Goal: Transaction & Acquisition: Purchase product/service

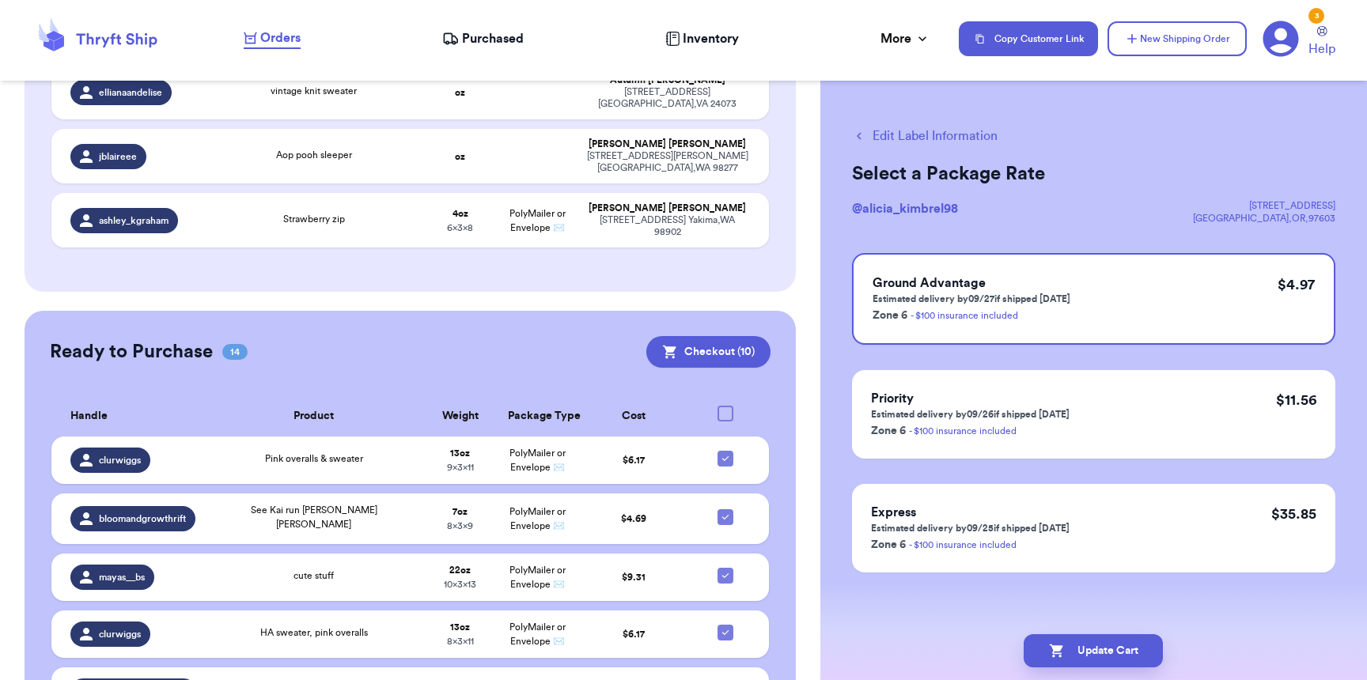
scroll to position [766, 0]
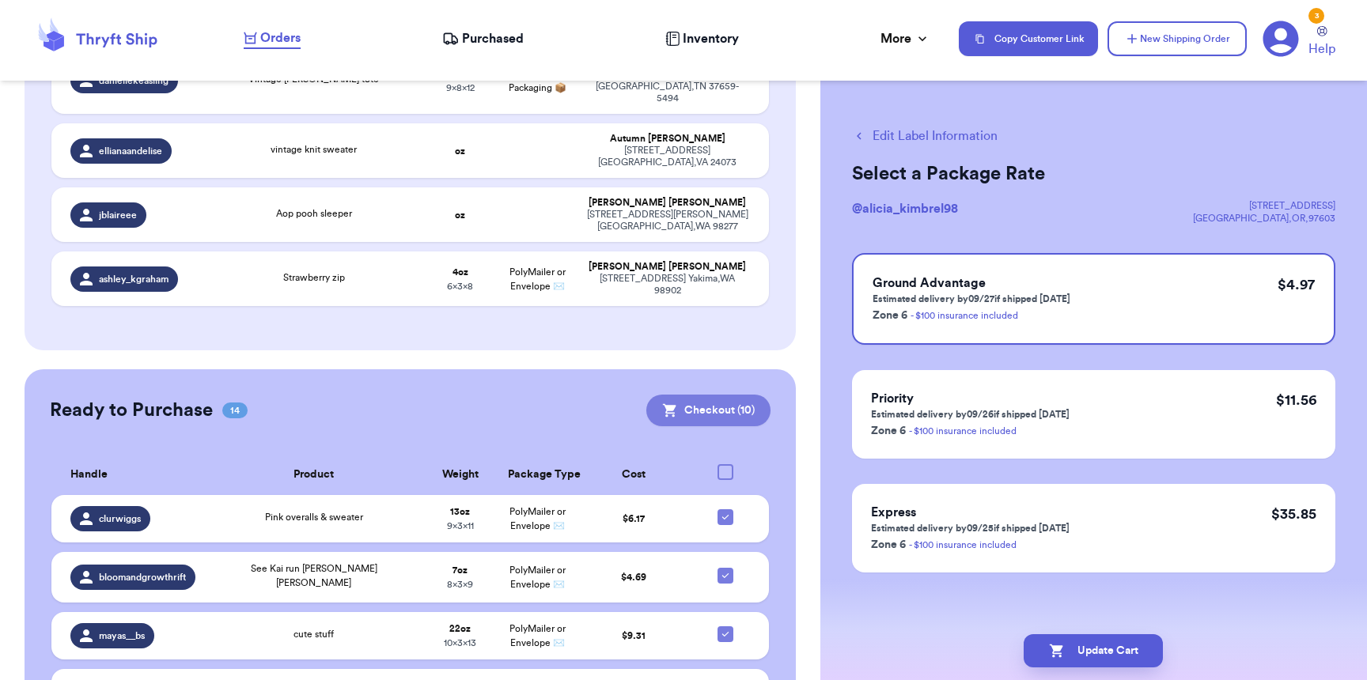
click at [720, 395] on button "Checkout ( 10 )" at bounding box center [708, 411] width 124 height 32
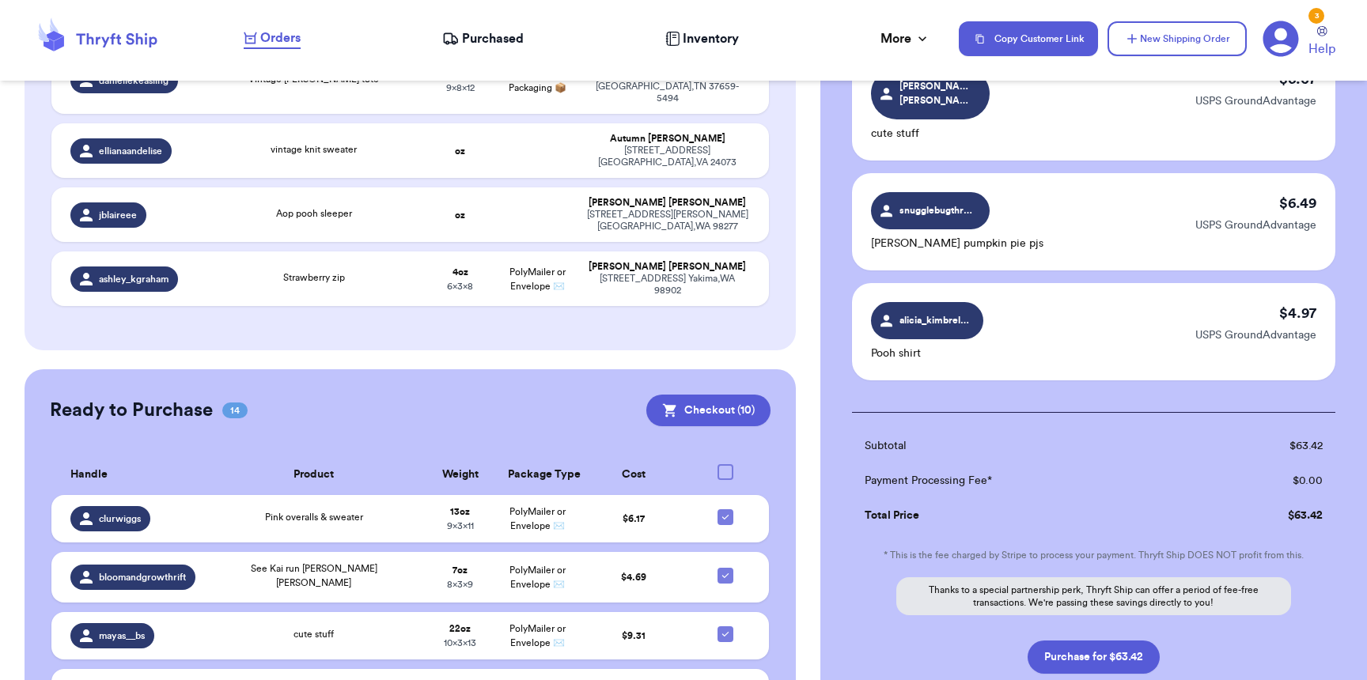
scroll to position [1007, 0]
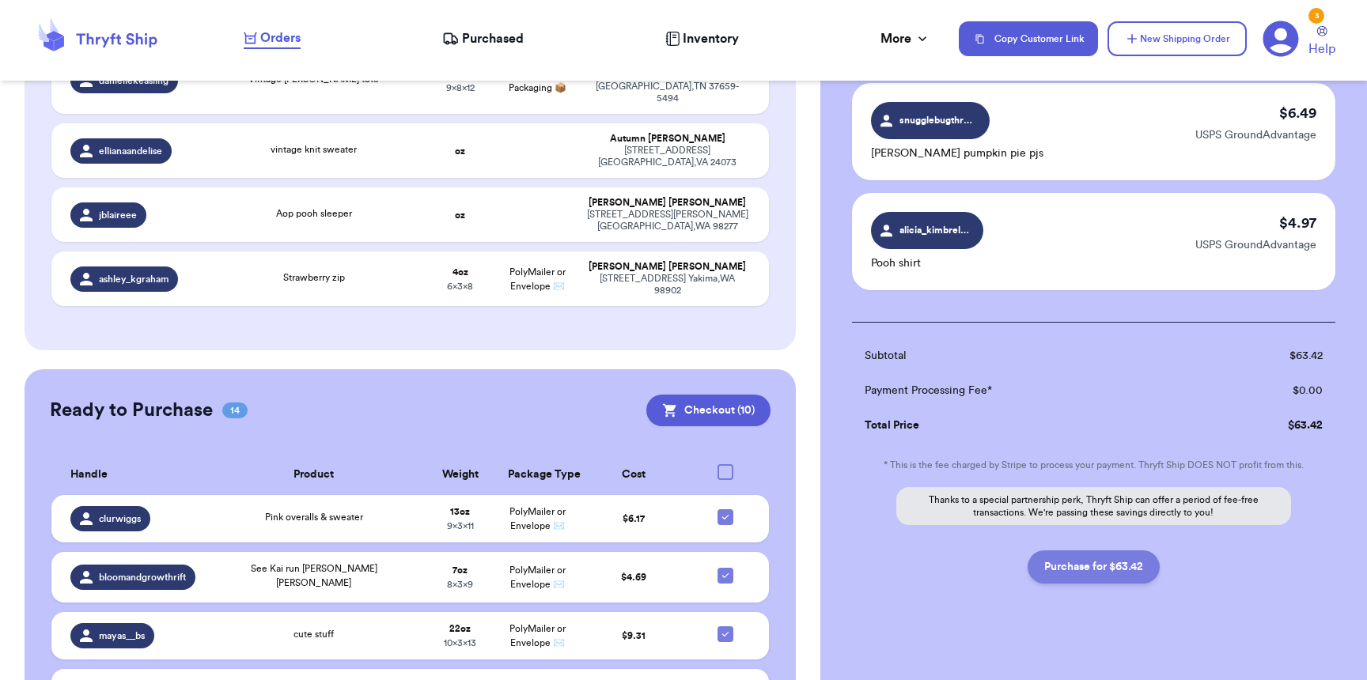
click at [1097, 551] on button "Purchase for $63.42" at bounding box center [1094, 567] width 132 height 33
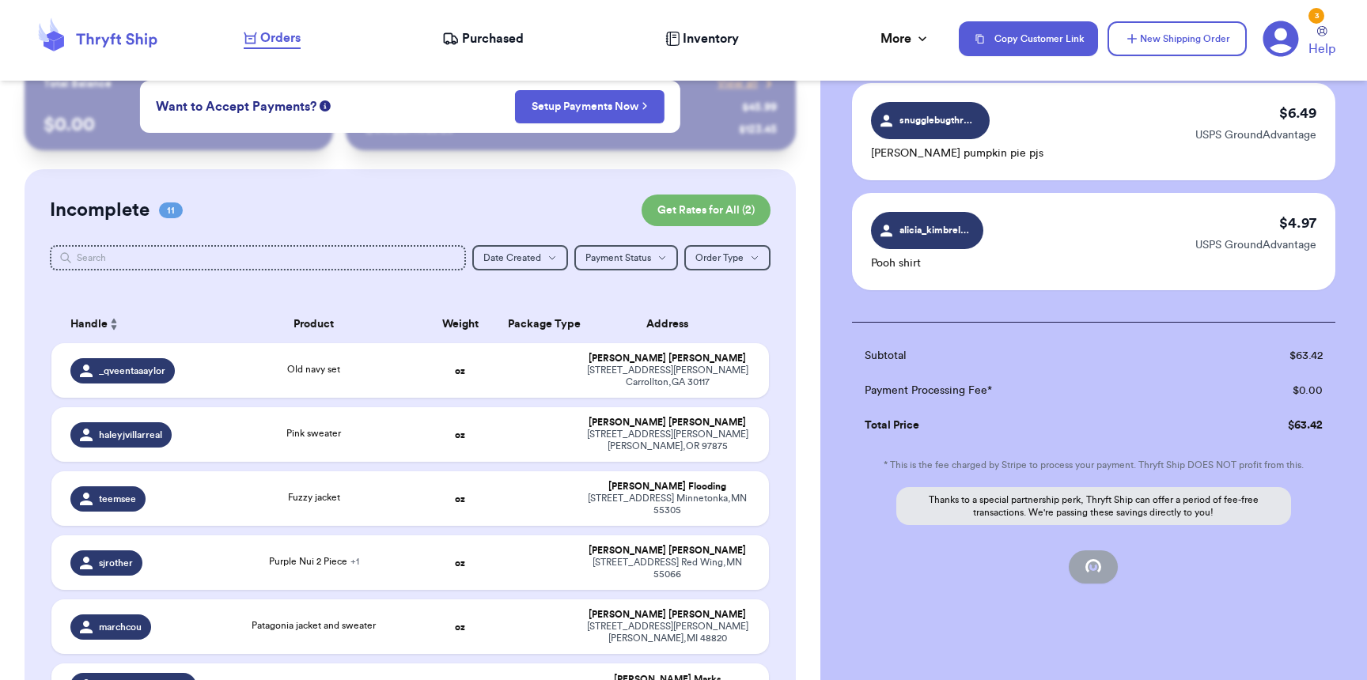
checkbox input "false"
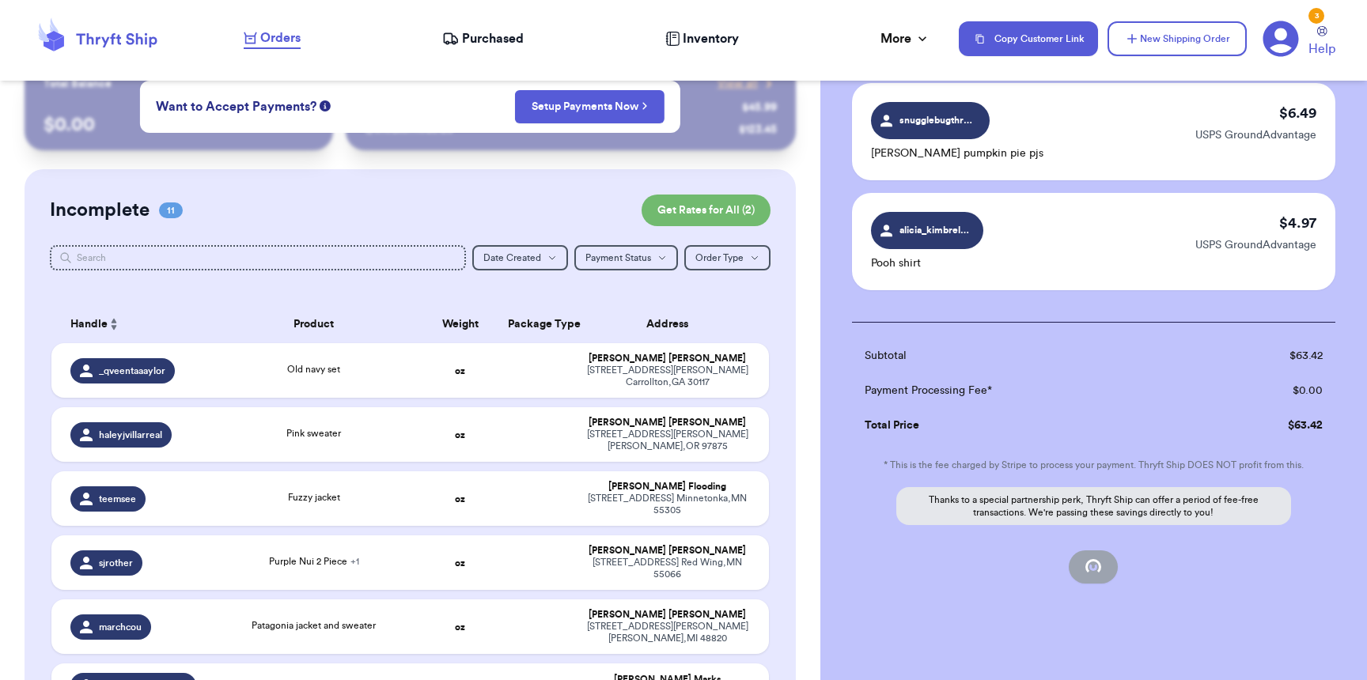
checkbox input "false"
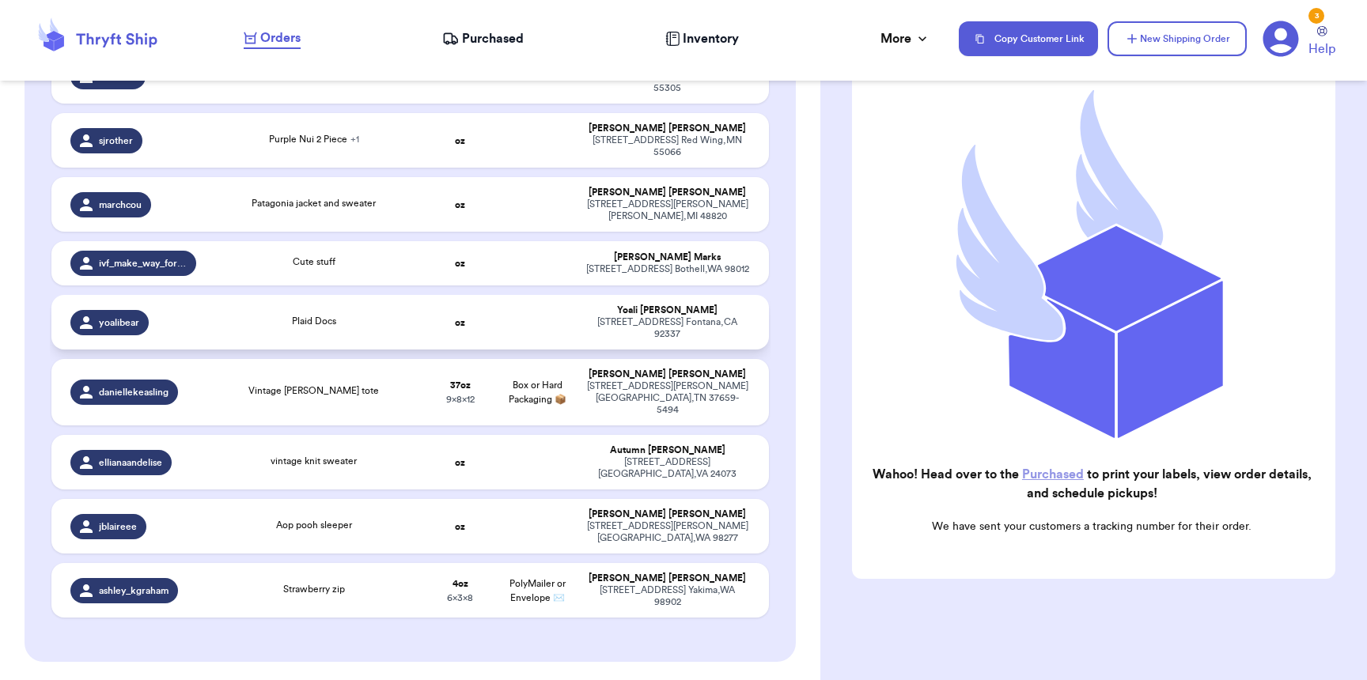
scroll to position [711, 0]
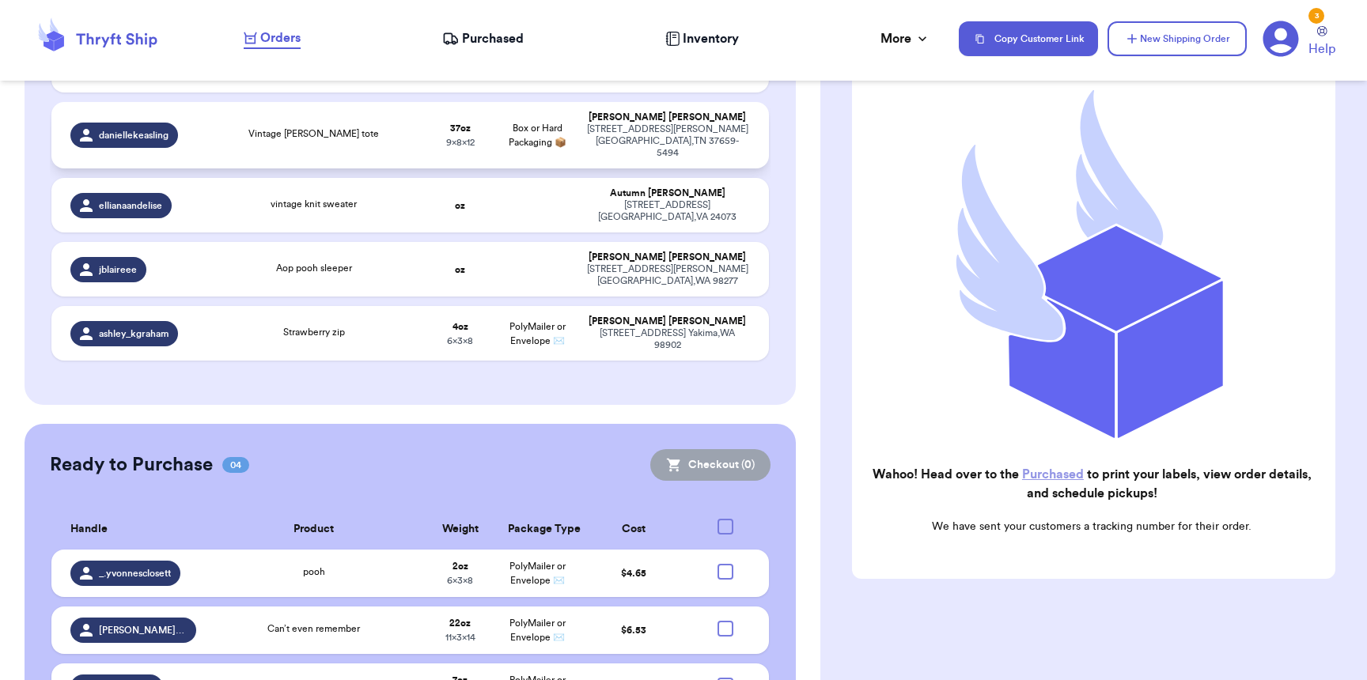
click at [212, 127] on td "Vintage [PERSON_NAME] tote" at bounding box center [314, 135] width 216 height 66
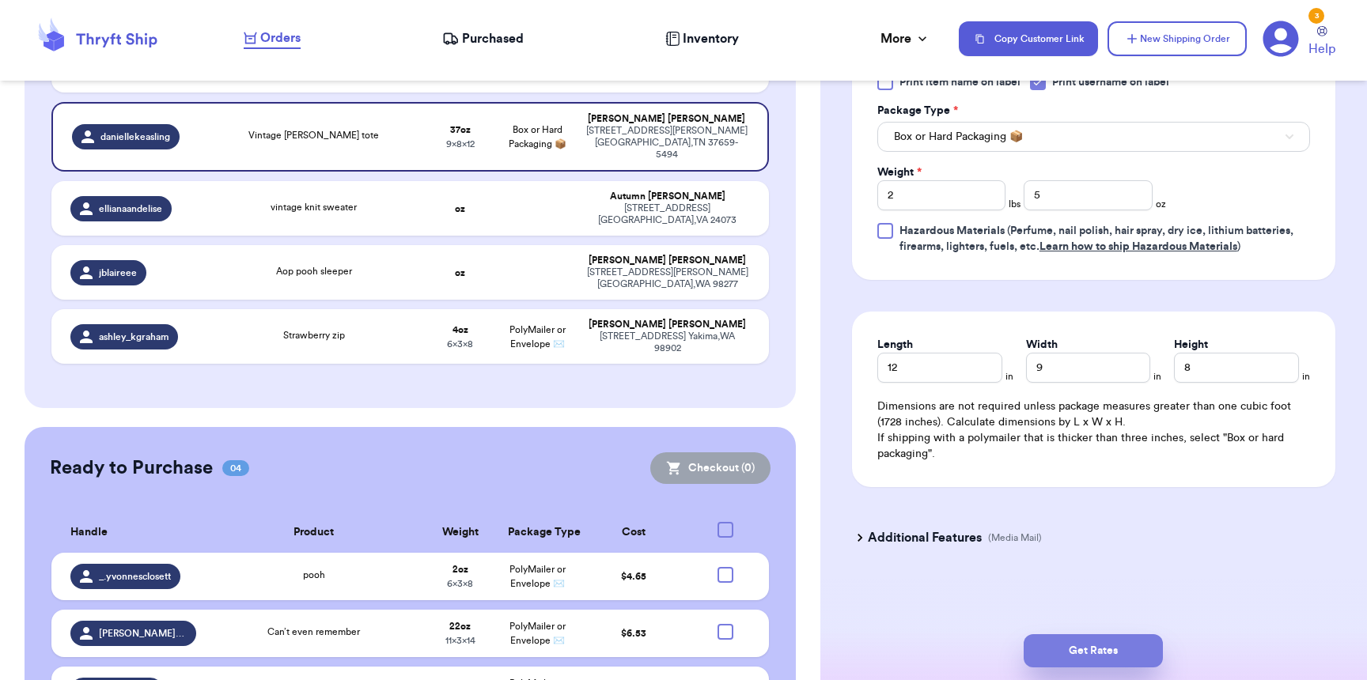
click at [1100, 662] on button "Get Rates" at bounding box center [1093, 651] width 139 height 33
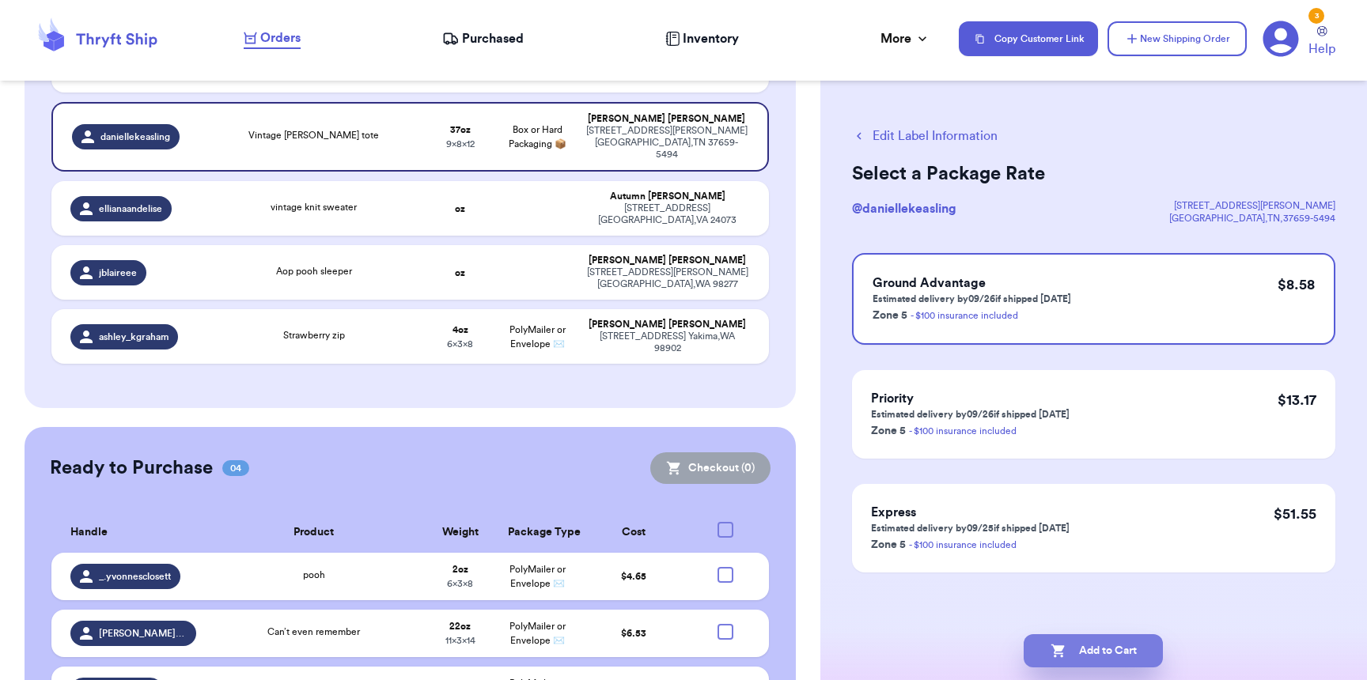
click at [1084, 661] on button "Add to Cart" at bounding box center [1093, 651] width 139 height 33
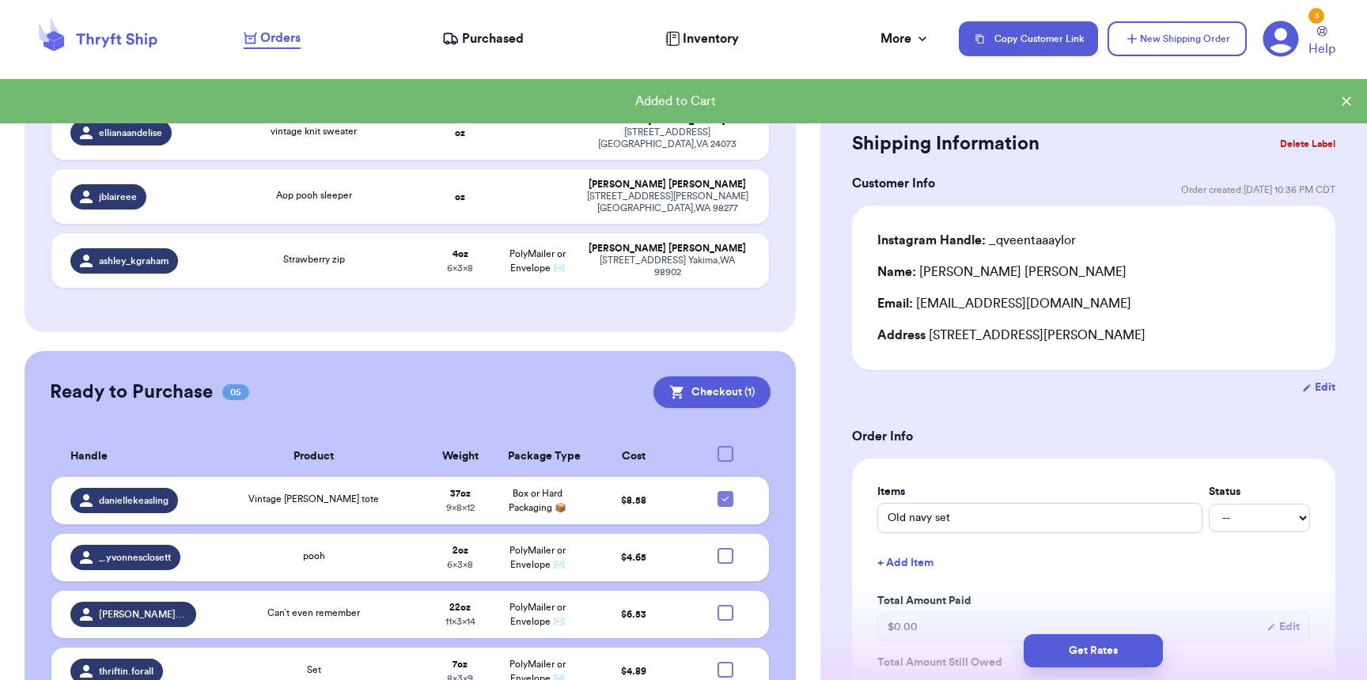
scroll to position [714, 0]
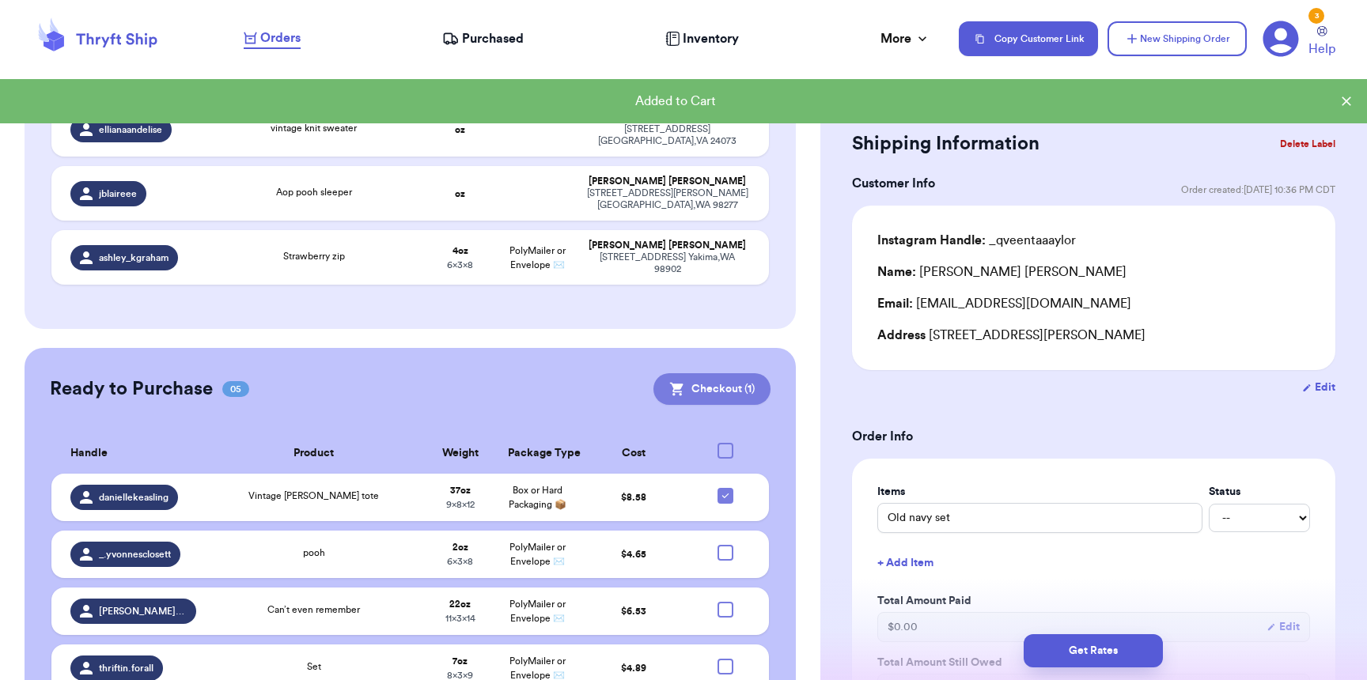
click at [676, 373] on button "Checkout ( 1 )" at bounding box center [711, 389] width 117 height 32
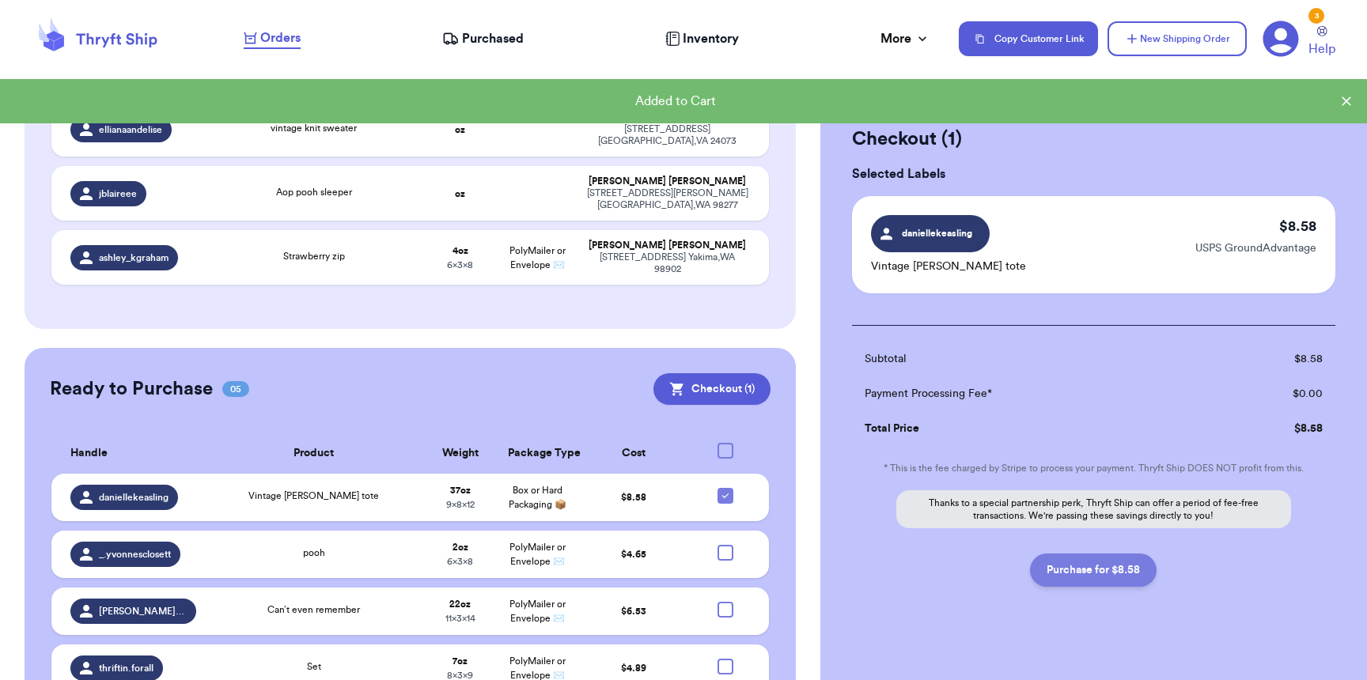
click at [1128, 582] on button "Purchase for $8.58" at bounding box center [1093, 570] width 127 height 33
checkbox input "false"
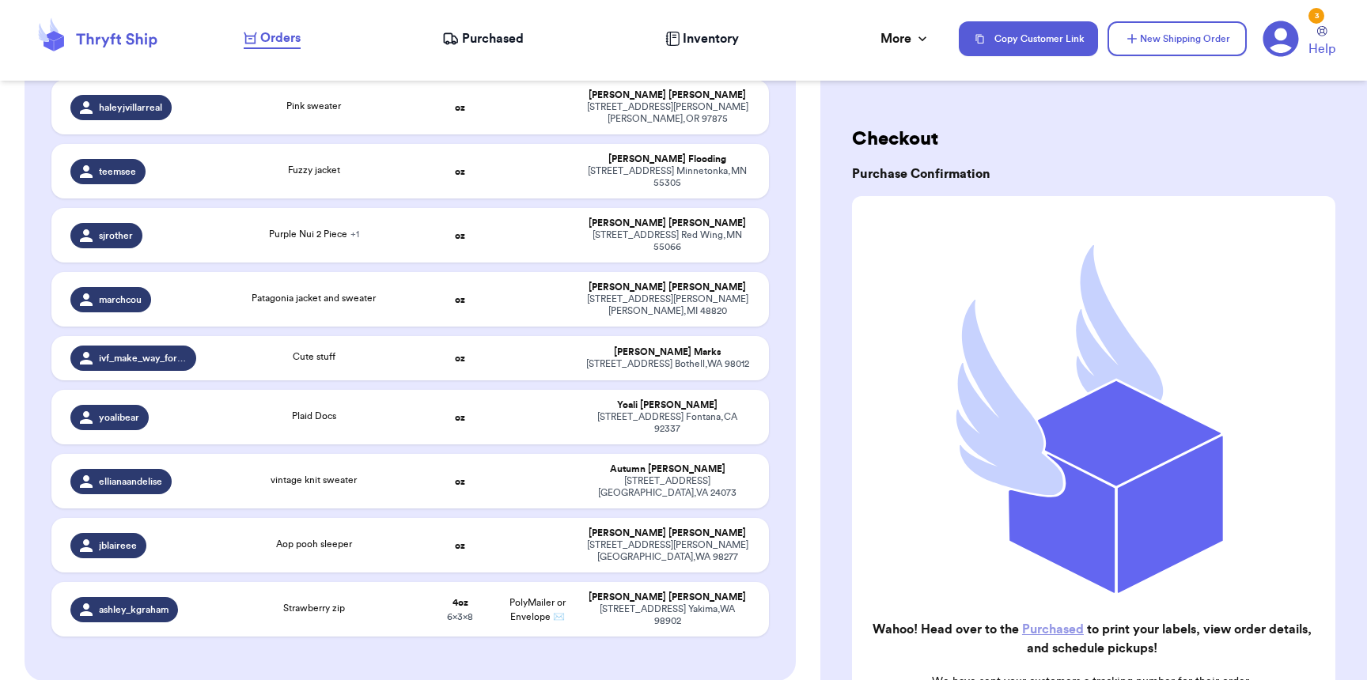
scroll to position [0, 0]
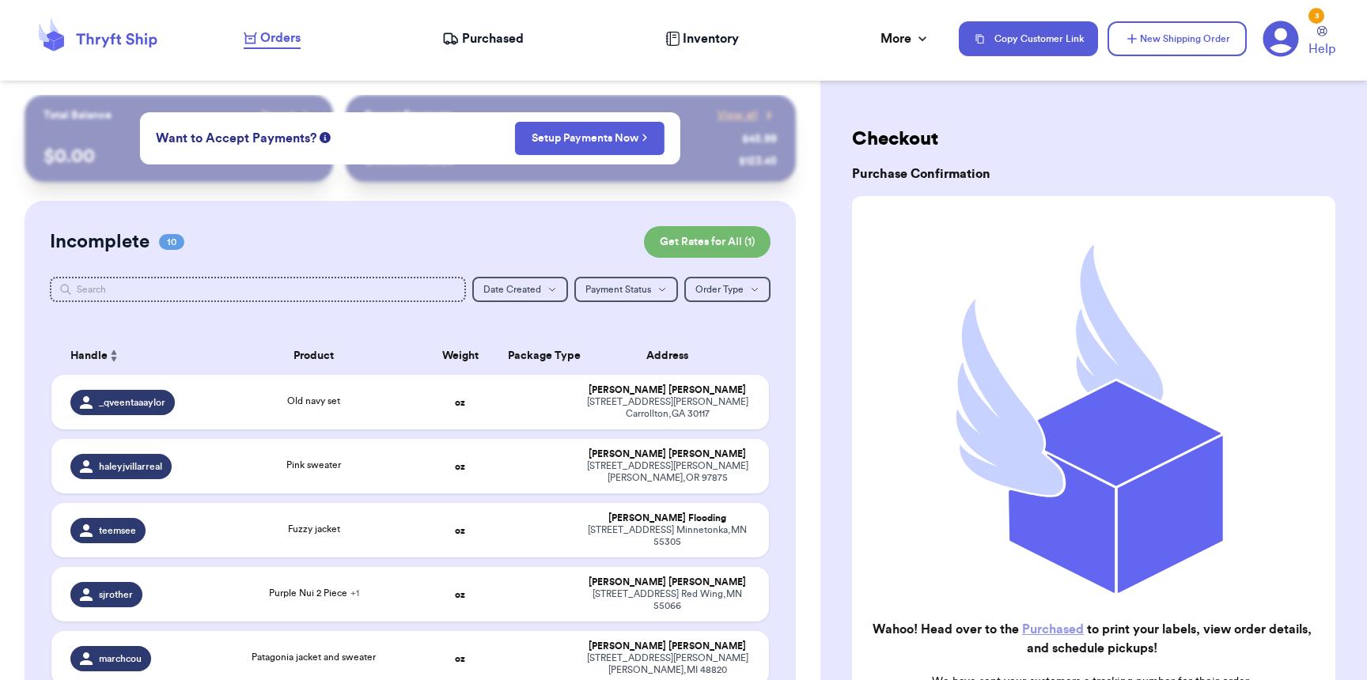
click at [456, 44] on icon at bounding box center [450, 39] width 17 height 16
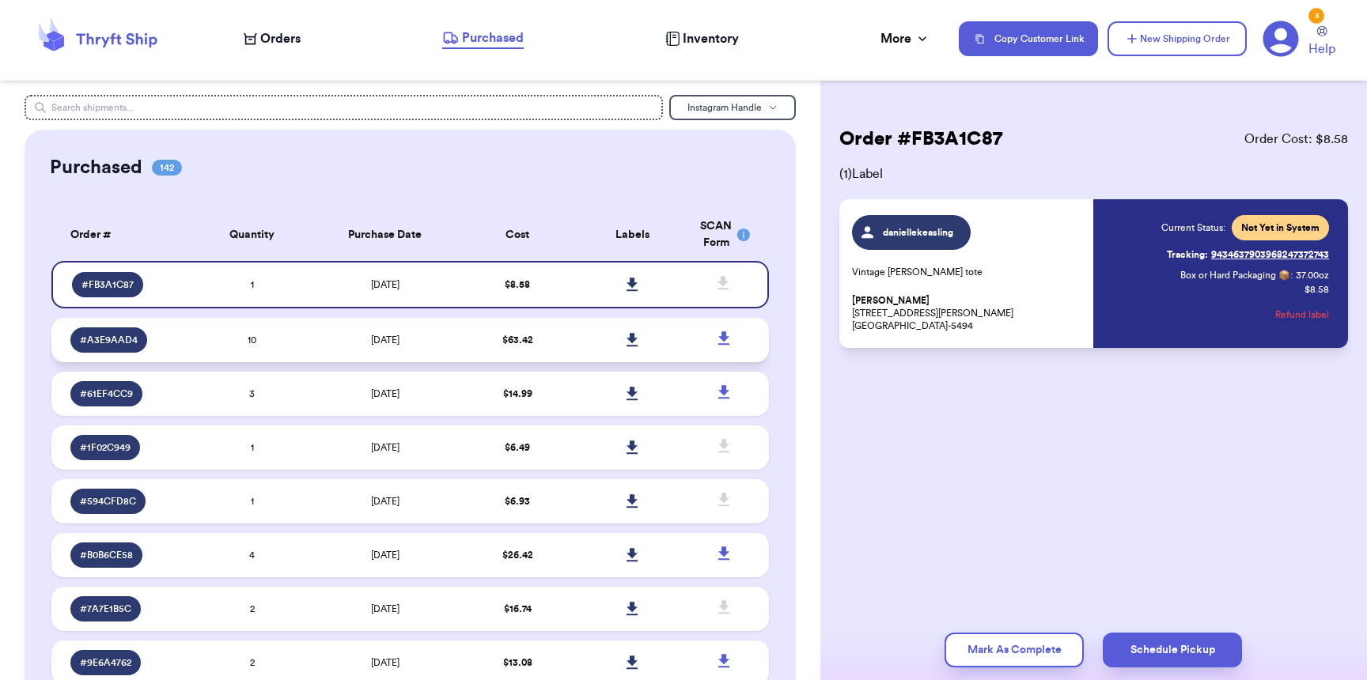
click at [627, 341] on icon at bounding box center [632, 339] width 11 height 13
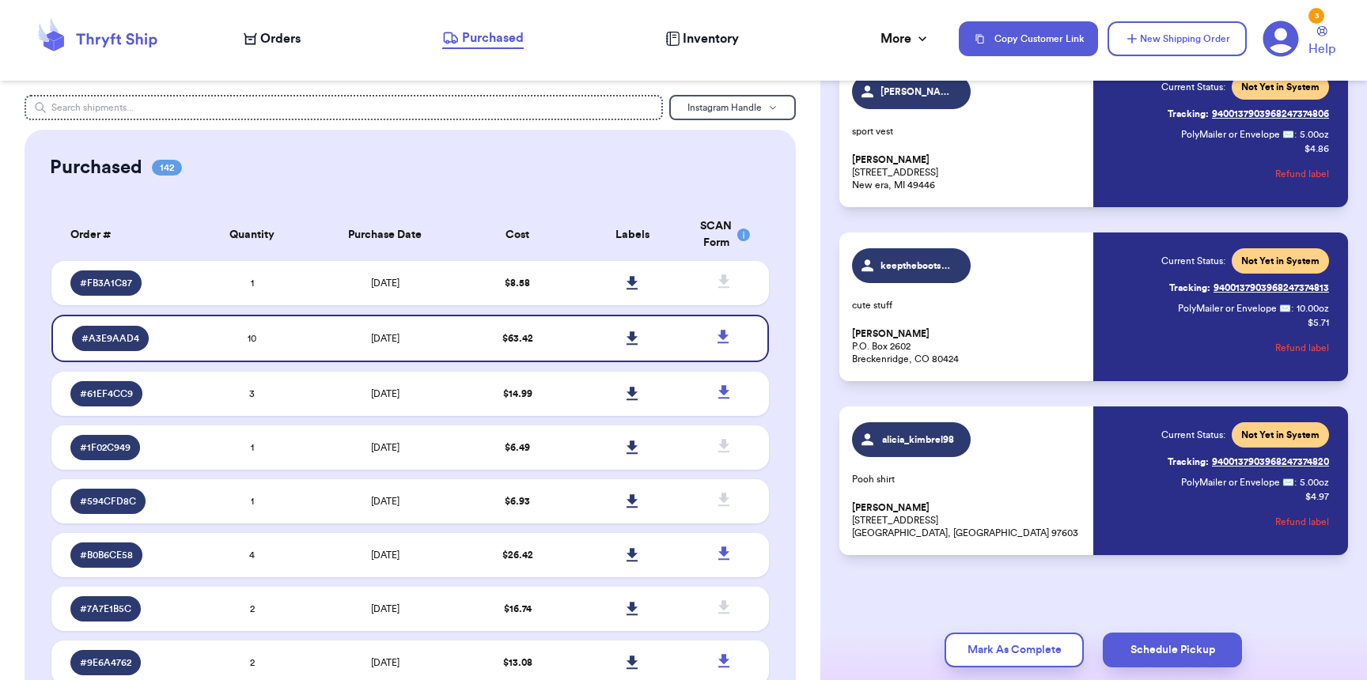
scroll to position [1361, 0]
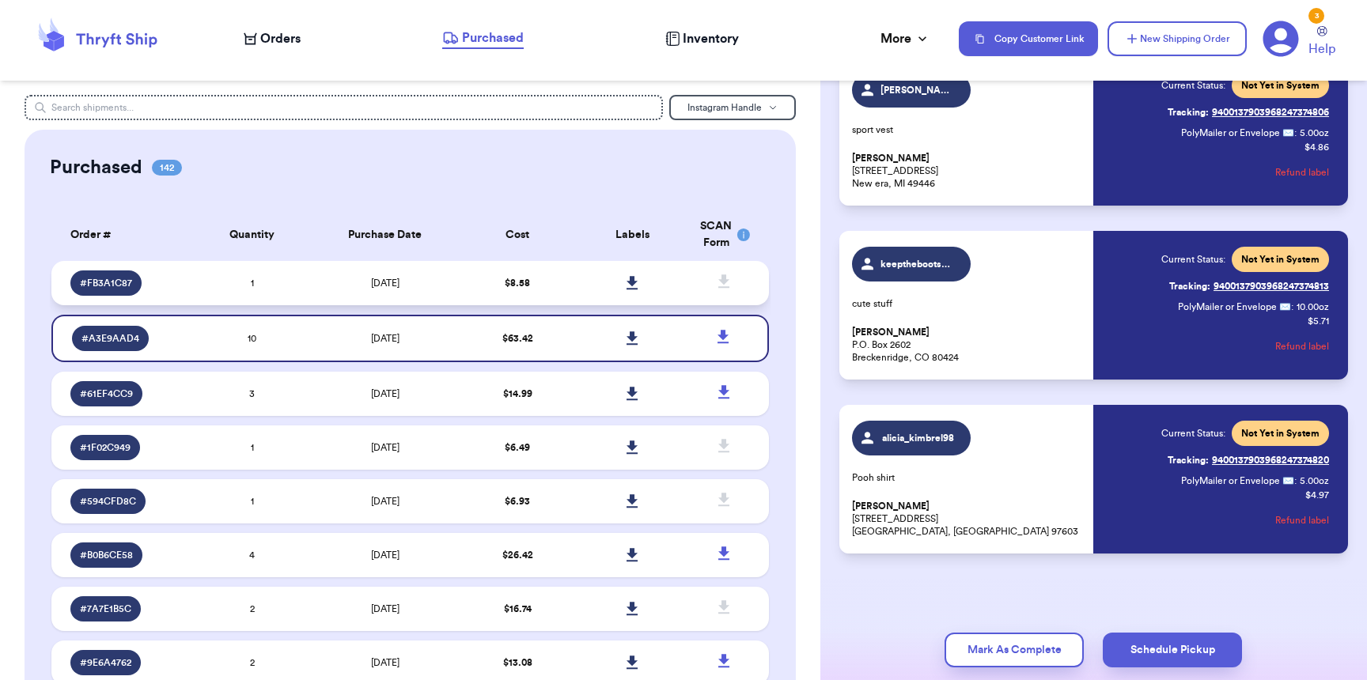
click at [627, 288] on icon at bounding box center [633, 283] width 12 height 14
